Goal: Check status: Check status

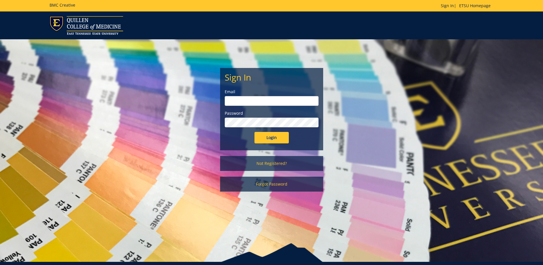
type input "[EMAIL_ADDRESS][DOMAIN_NAME]"
click at [262, 134] on input "Login" at bounding box center [272, 137] width 34 height 11
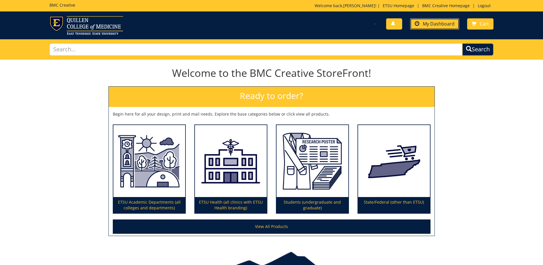
click at [435, 20] on link "My Dashboard" at bounding box center [434, 23] width 49 height 11
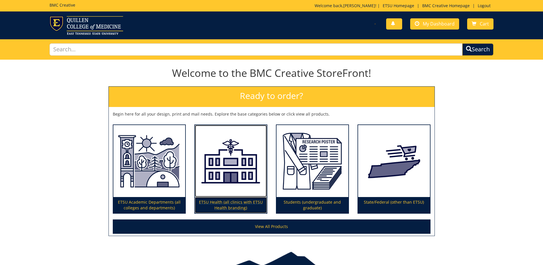
click at [213, 202] on p "ETSU Health (all clinics with ETSU Health branding)" at bounding box center [231, 205] width 72 height 16
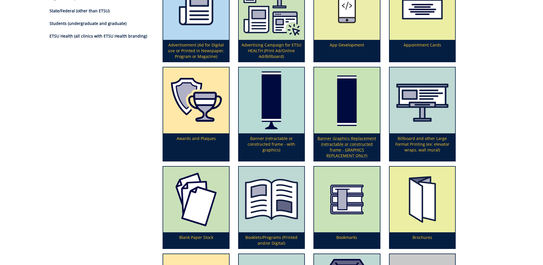
scroll to position [115, 0]
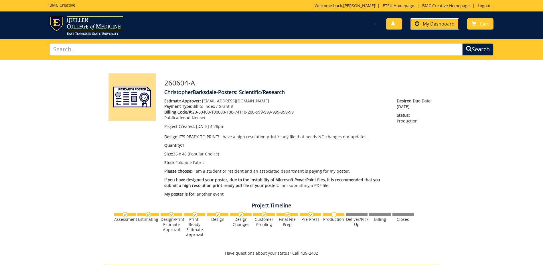
click at [416, 24] on span at bounding box center [417, 23] width 5 height 5
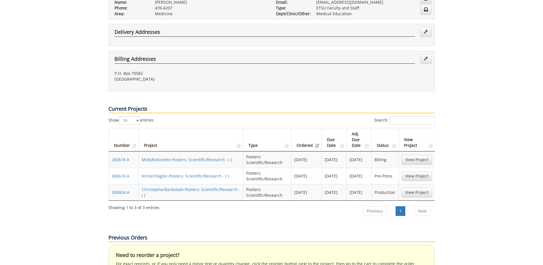
scroll to position [143, 0]
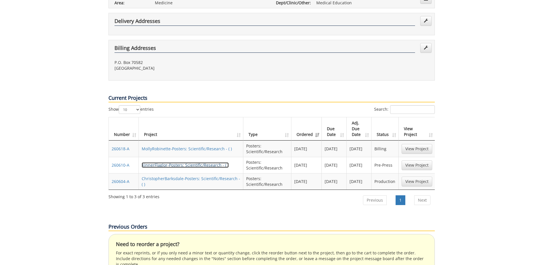
click at [155, 162] on link "KinnerFlaglor-Posters: Scientific/Research - ( )" at bounding box center [185, 164] width 87 height 5
click at [426, 195] on link "Next" at bounding box center [422, 200] width 16 height 10
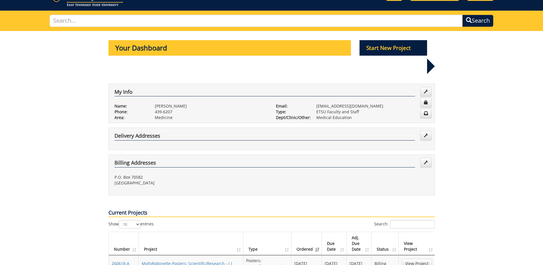
scroll to position [0, 0]
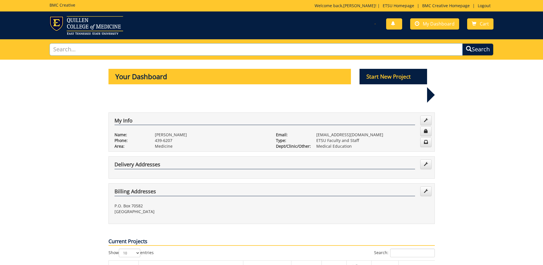
click at [95, 53] on input "text" at bounding box center [256, 49] width 413 height 12
type input "260577-A"
click at [463, 43] on button "Search" at bounding box center [478, 49] width 31 height 12
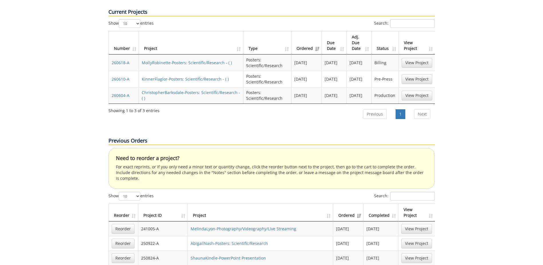
scroll to position [143, 0]
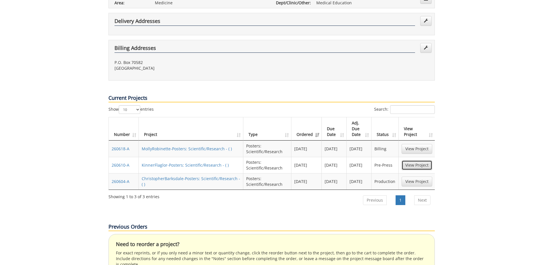
click at [425, 160] on link "View Project" at bounding box center [417, 165] width 31 height 10
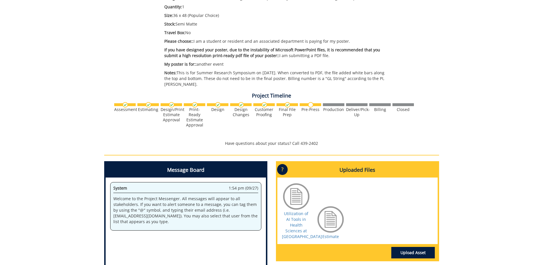
scroll to position [172, 0]
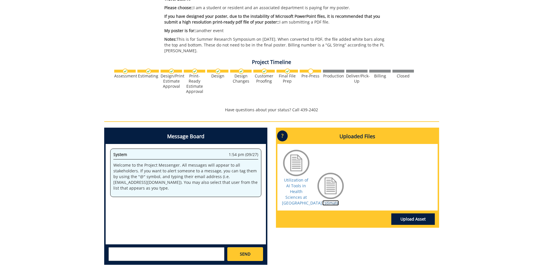
click at [333, 200] on link "Estimate" at bounding box center [331, 202] width 17 height 5
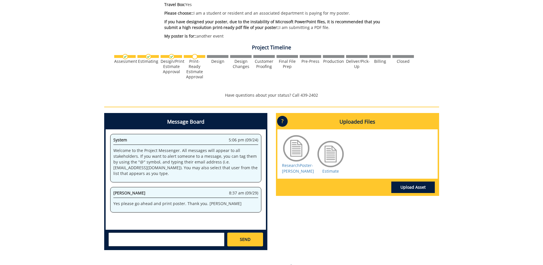
scroll to position [172, 0]
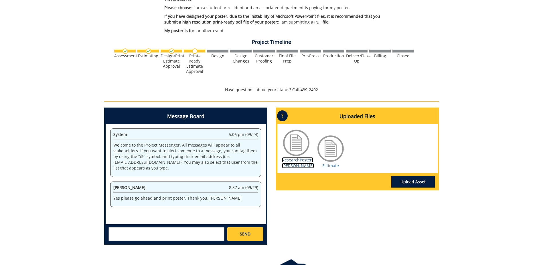
click at [286, 161] on link "ResearchPoster-Hernandez" at bounding box center [298, 162] width 32 height 11
click at [325, 165] on link "Estimate" at bounding box center [331, 165] width 17 height 5
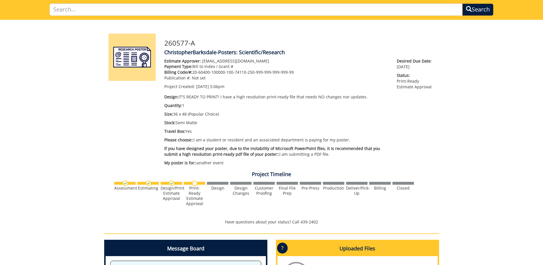
scroll to position [0, 0]
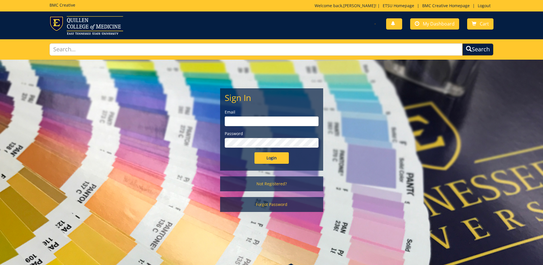
type input "[EMAIL_ADDRESS][DOMAIN_NAME]"
click at [269, 155] on input "Login" at bounding box center [272, 157] width 34 height 11
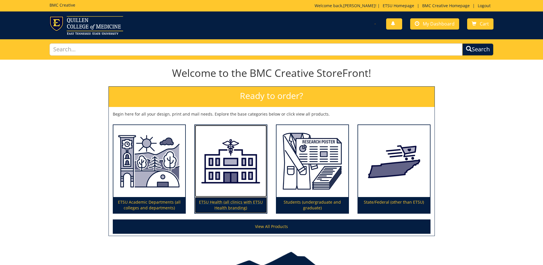
click at [228, 200] on p "ETSU Health (all clinics with ETSU Health branding)" at bounding box center [231, 205] width 72 height 16
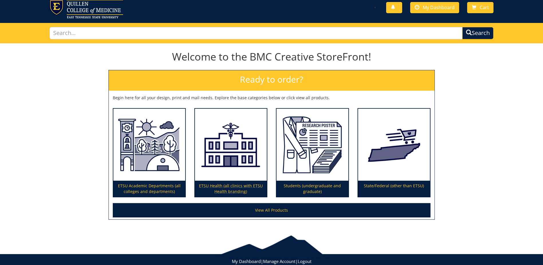
scroll to position [32, 0]
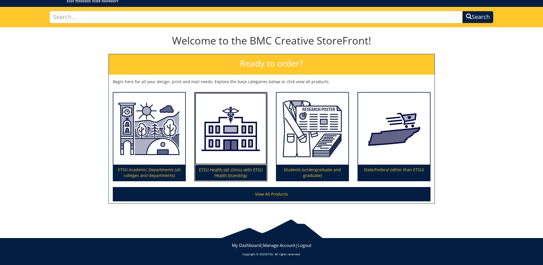
click at [217, 173] on p "ETSU Health (all clinics with ETSU Health branding)" at bounding box center [231, 172] width 72 height 16
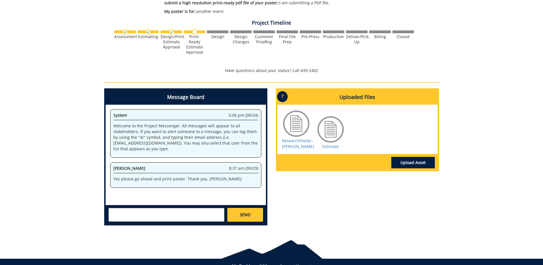
scroll to position [212, 0]
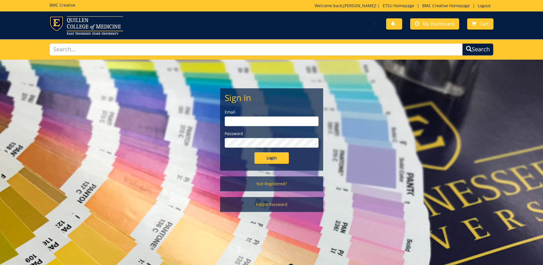
type input "[EMAIL_ADDRESS][DOMAIN_NAME]"
click at [264, 159] on input "Login" at bounding box center [272, 157] width 34 height 11
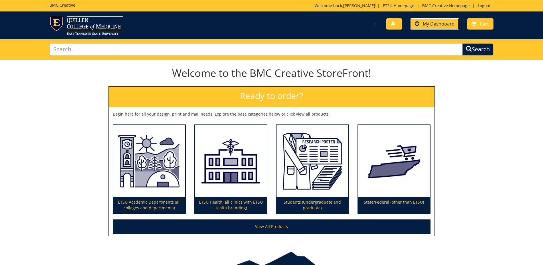
click at [426, 24] on span "My Dashboard" at bounding box center [439, 24] width 32 height 6
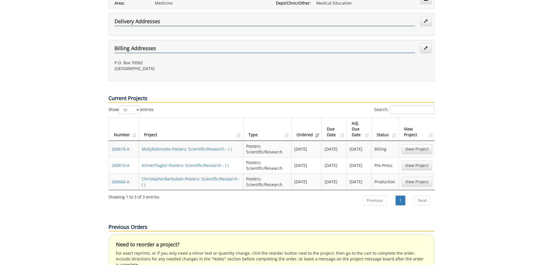
scroll to position [143, 0]
click at [421, 144] on link "View Project" at bounding box center [417, 149] width 31 height 10
click at [182, 162] on link "KinnerFlaglor-Posters: Scientific/Research - ( )" at bounding box center [185, 164] width 87 height 5
click at [192, 176] on link "ChristopherBarksdale-Posters: Scientific/Research - ( )" at bounding box center [191, 181] width 99 height 11
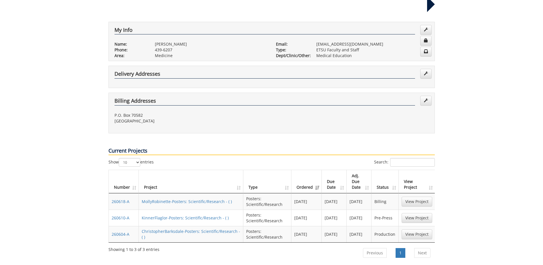
scroll to position [0, 0]
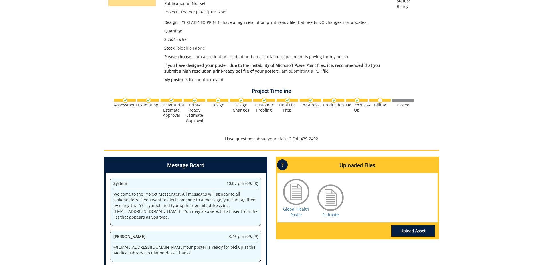
scroll to position [115, 0]
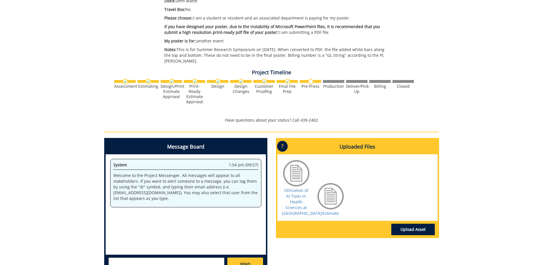
scroll to position [86, 0]
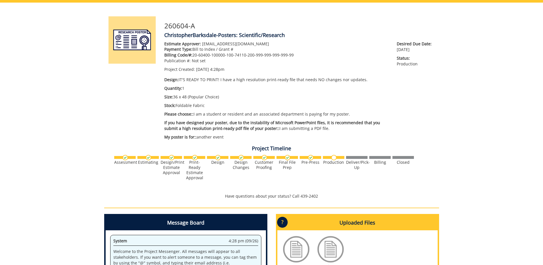
scroll to position [57, 0]
